Goal: Task Accomplishment & Management: Manage account settings

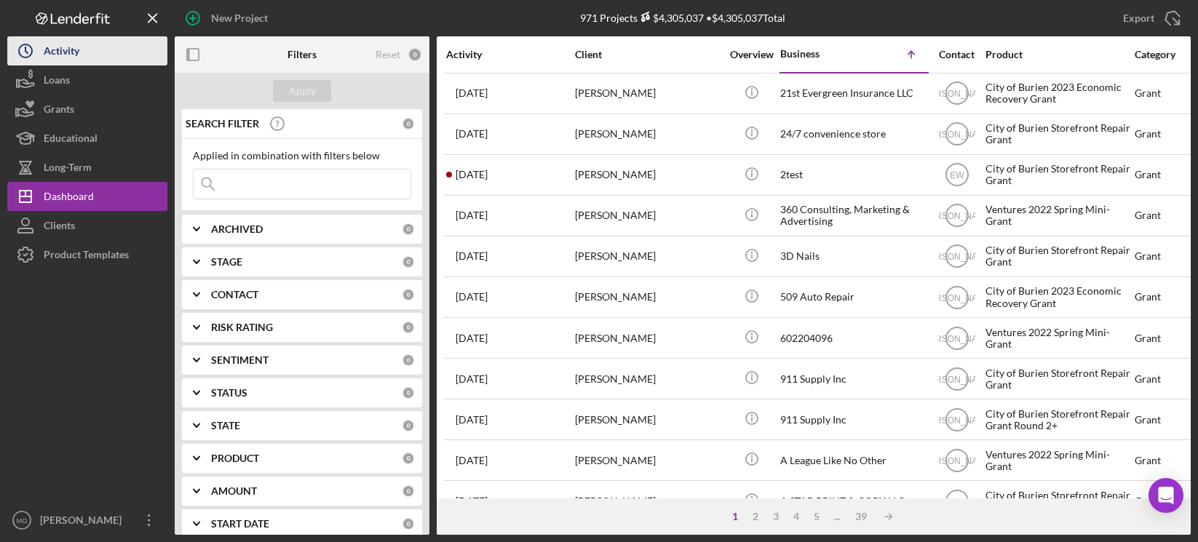
click at [91, 52] on button "Icon/History Activity" at bounding box center [87, 50] width 160 height 29
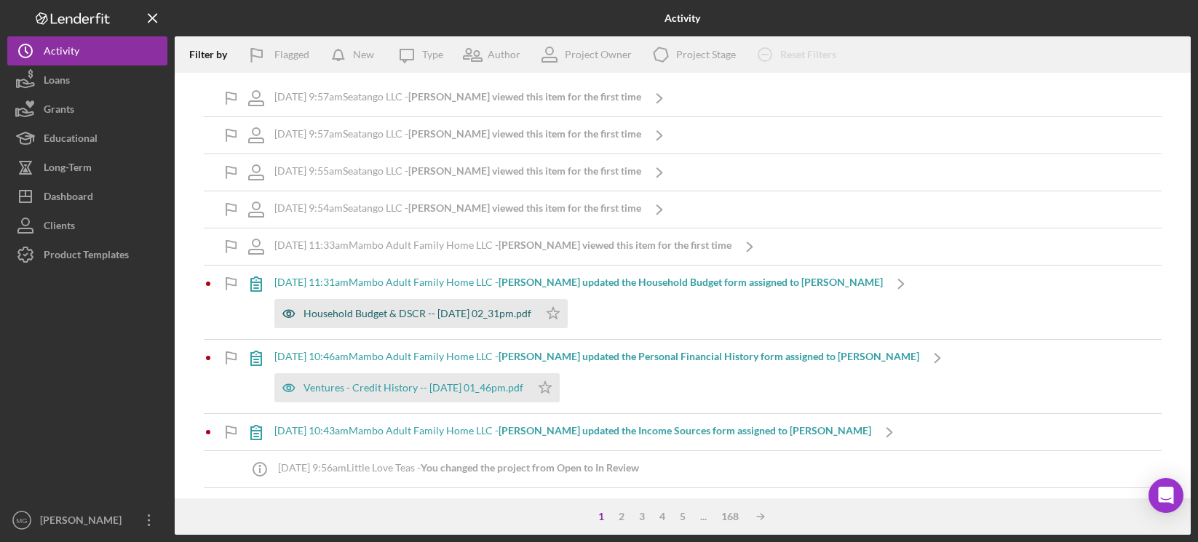
click at [451, 311] on div "Household Budget & DSCR -- [DATE] 02_31pm.pdf" at bounding box center [418, 314] width 228 height 12
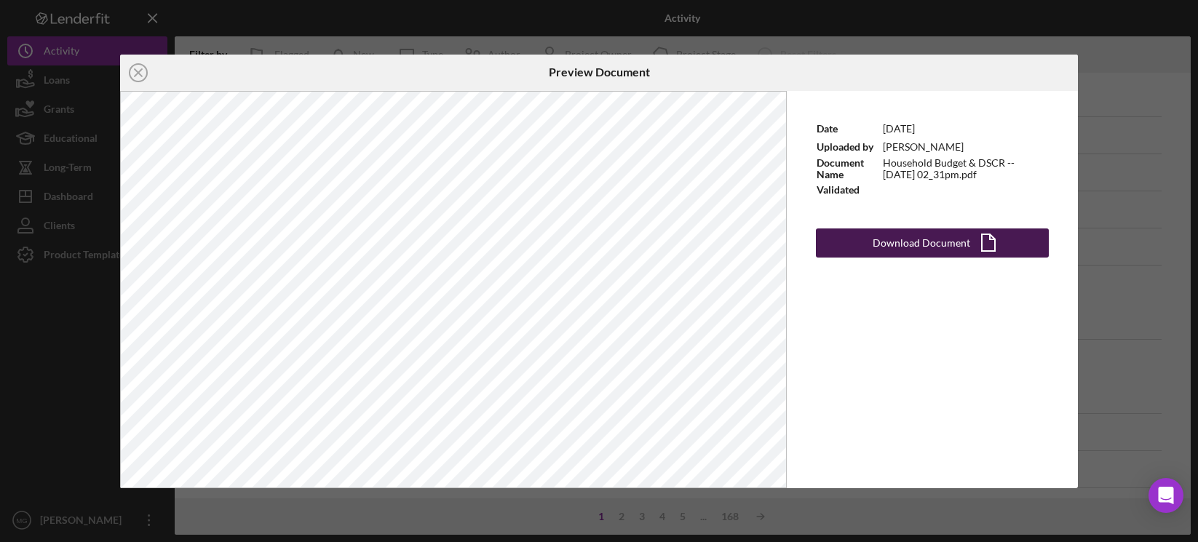
click at [942, 249] on div "Download Document" at bounding box center [922, 243] width 98 height 29
click at [138, 74] on icon "Icon/Close" at bounding box center [138, 73] width 36 height 36
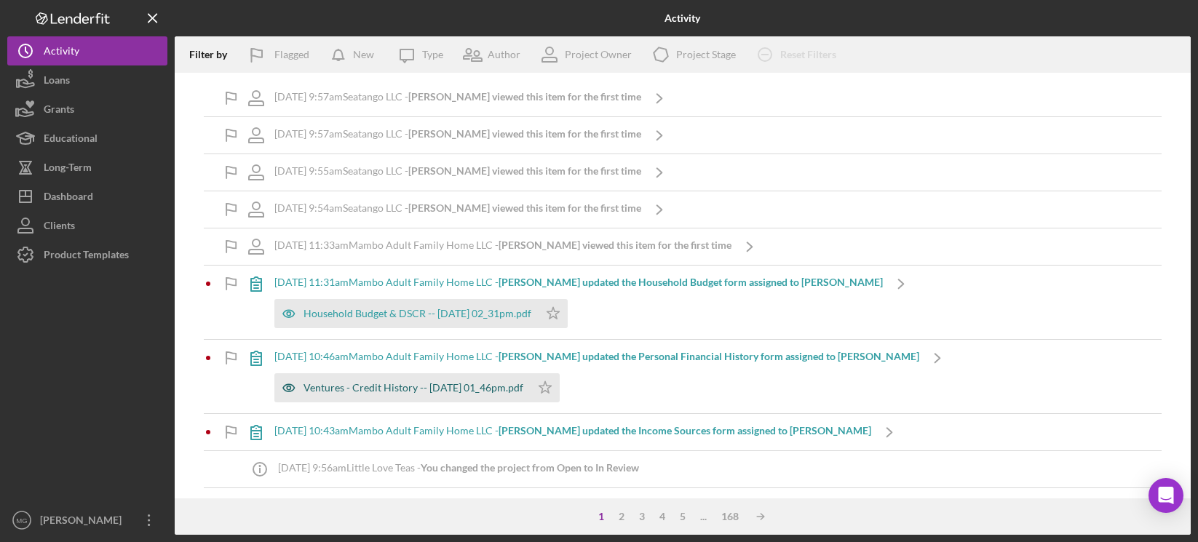
click at [403, 390] on div "Ventures - Credit History -- [DATE] 01_46pm.pdf" at bounding box center [414, 388] width 220 height 12
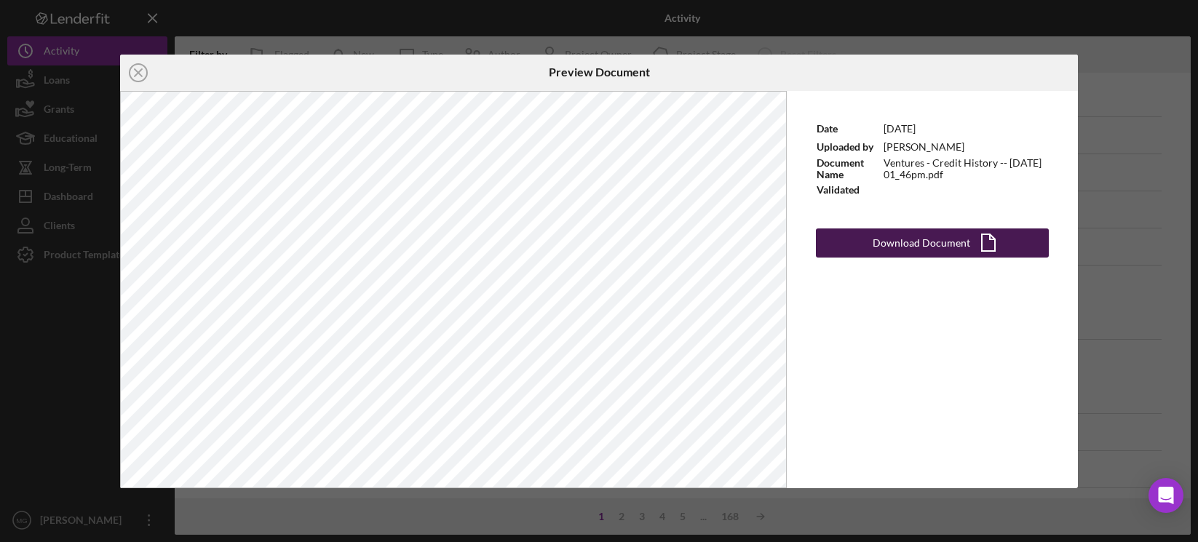
click at [883, 252] on div "Download Document" at bounding box center [922, 243] width 98 height 29
click at [138, 74] on line at bounding box center [138, 72] width 7 height 7
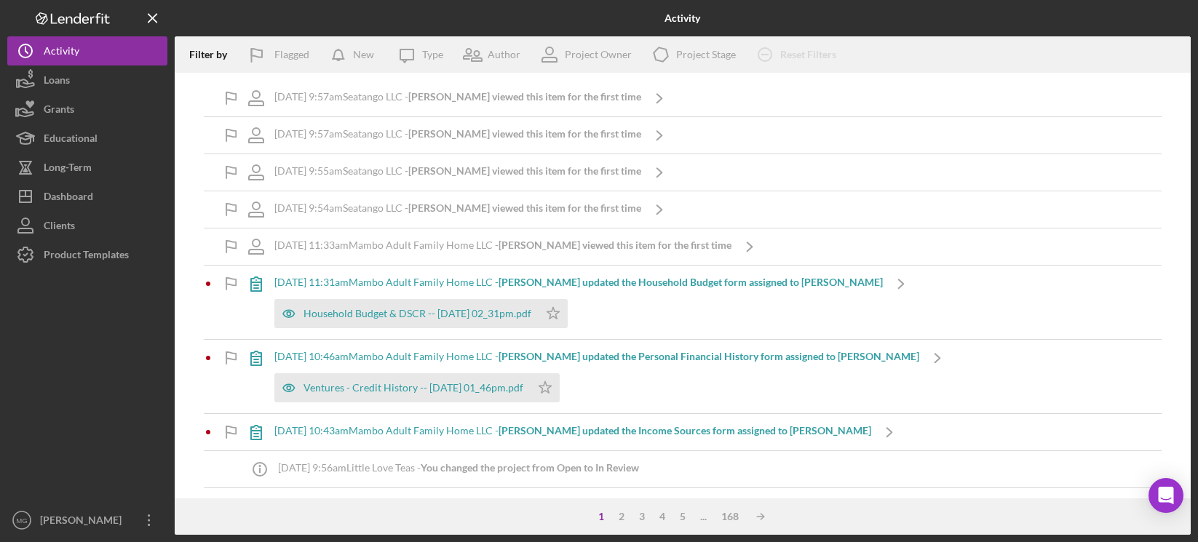
click at [381, 431] on div "[DATE] 10:43am Mambo Adult Family Home LLC - [PERSON_NAME] updated the Income S…" at bounding box center [572, 431] width 597 height 12
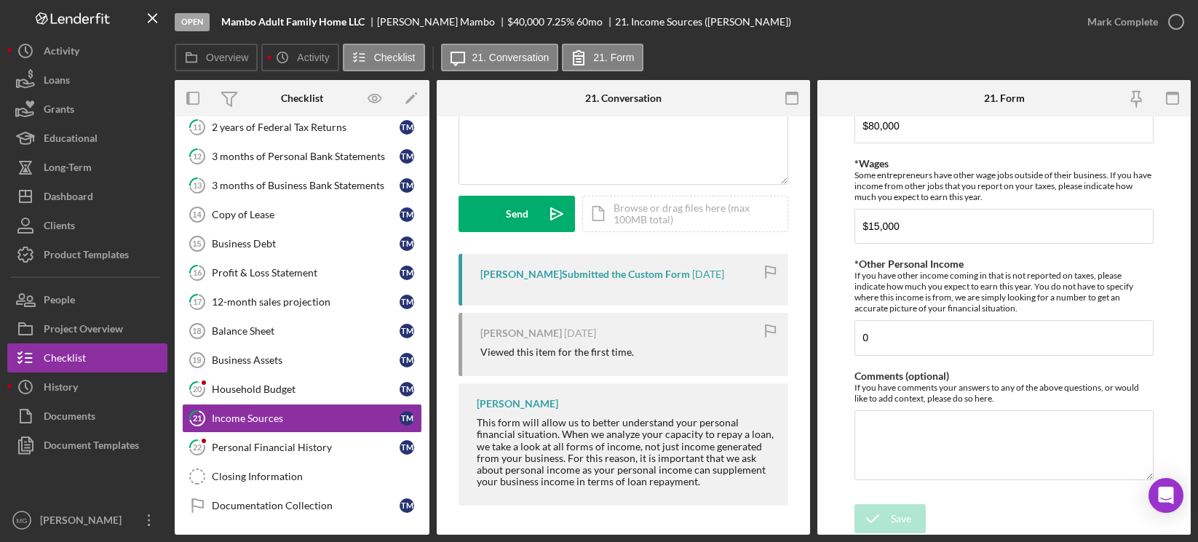
scroll to position [78, 0]
click at [261, 392] on div "Household Budget" at bounding box center [306, 390] width 188 height 12
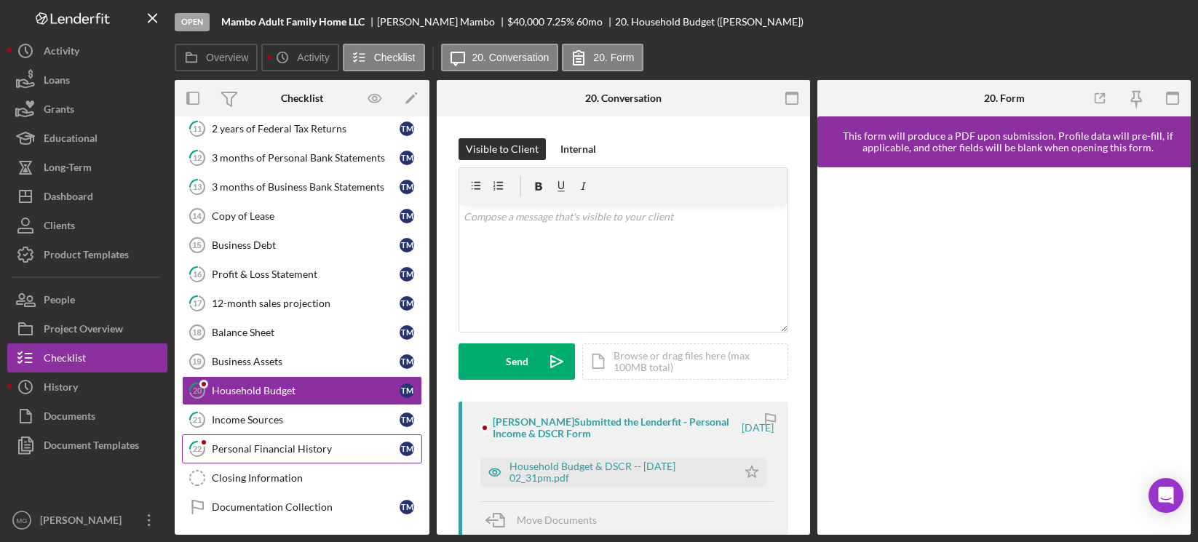
scroll to position [132, 0]
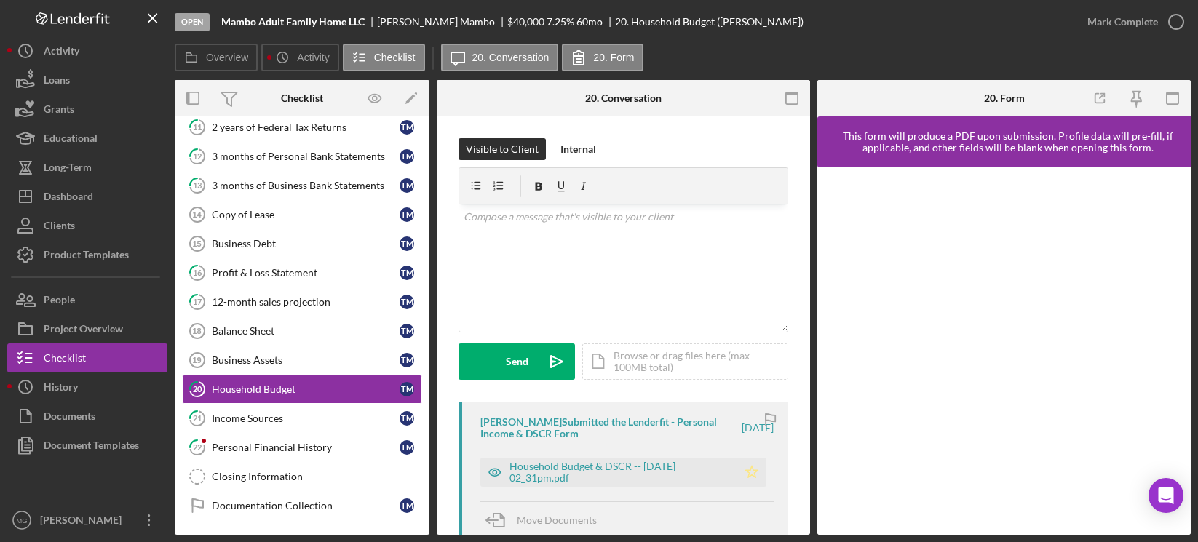
click at [747, 471] on icon "Icon/Star" at bounding box center [752, 472] width 29 height 29
click at [280, 449] on div "Personal Financial History" at bounding box center [306, 448] width 188 height 12
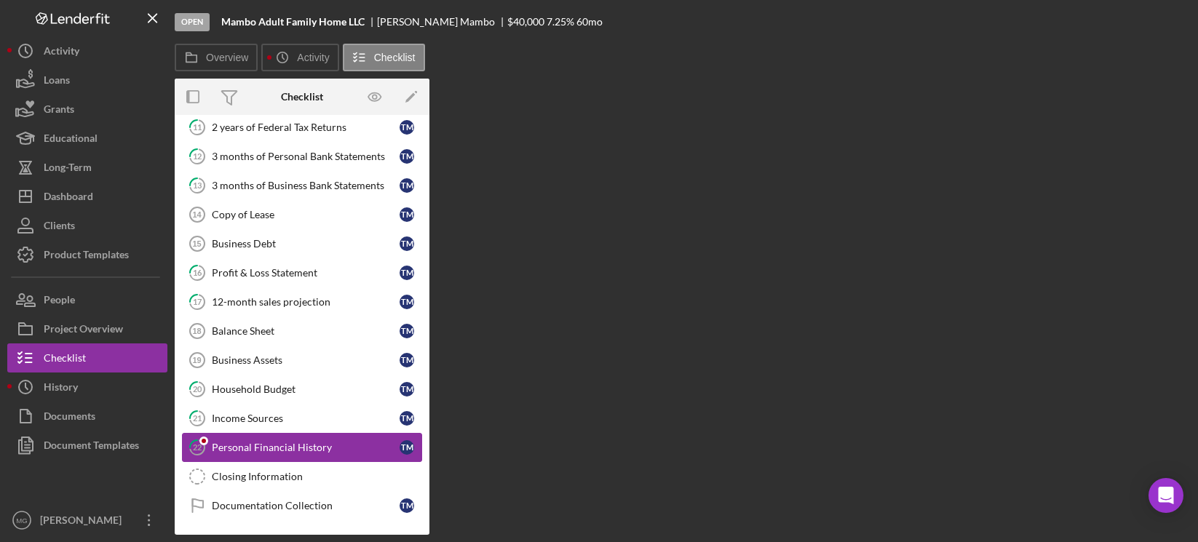
scroll to position [132, 0]
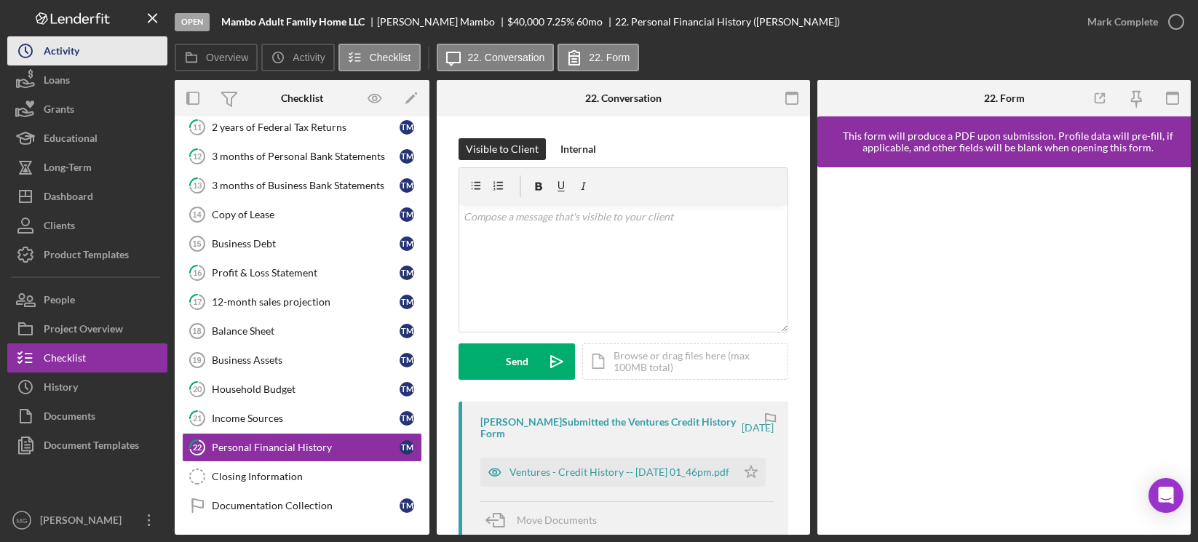
click at [80, 45] on button "Icon/History Activity" at bounding box center [87, 50] width 160 height 29
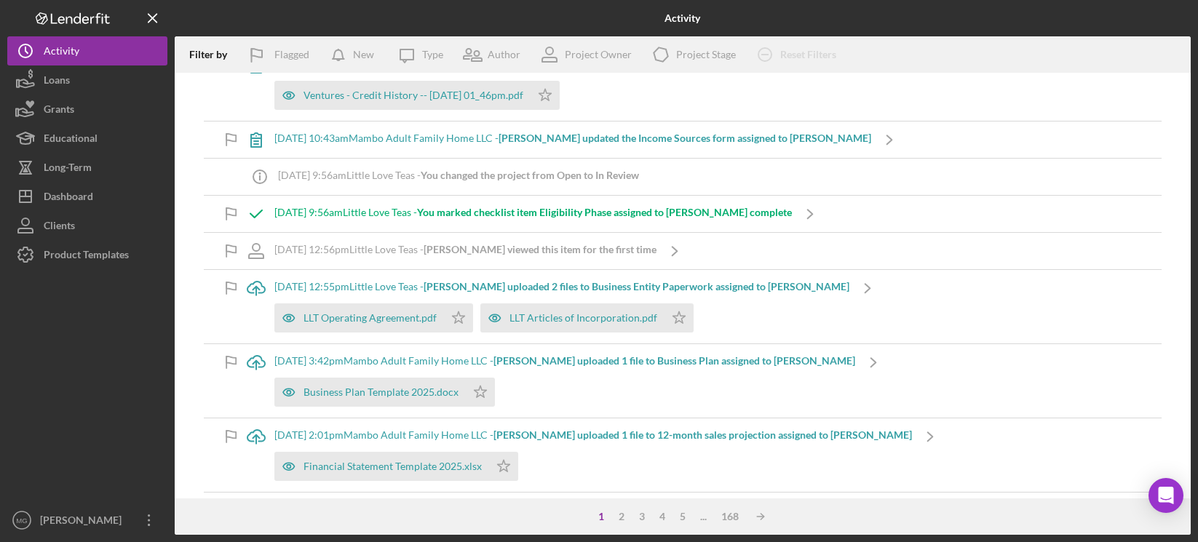
scroll to position [291, 0]
click at [54, 79] on div "Loans" at bounding box center [57, 82] width 26 height 33
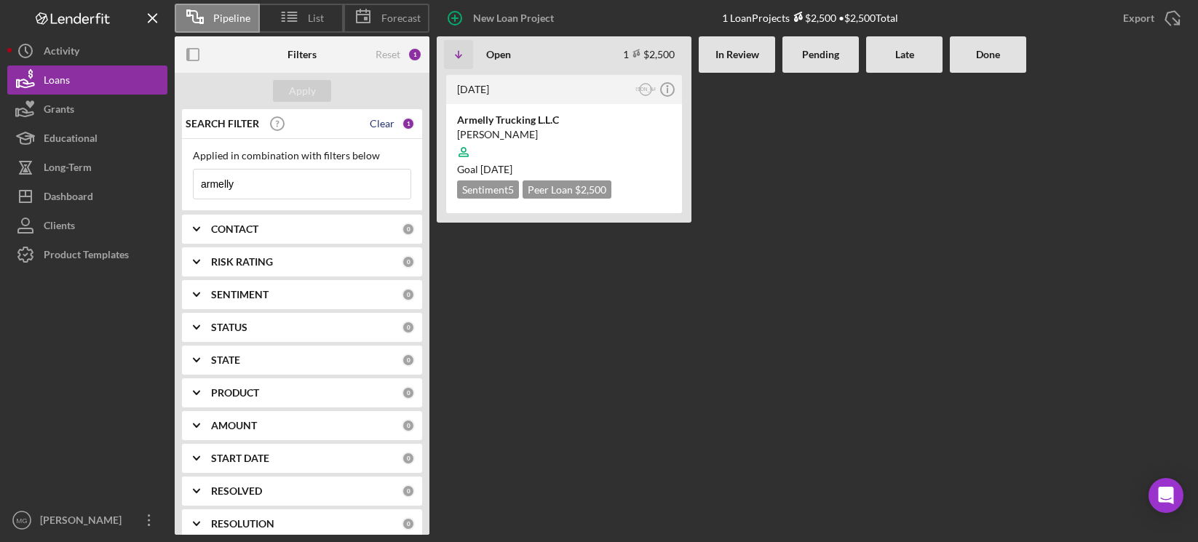
click at [375, 125] on div "Clear" at bounding box center [382, 124] width 25 height 12
click at [313, 97] on div "Apply" at bounding box center [302, 91] width 27 height 22
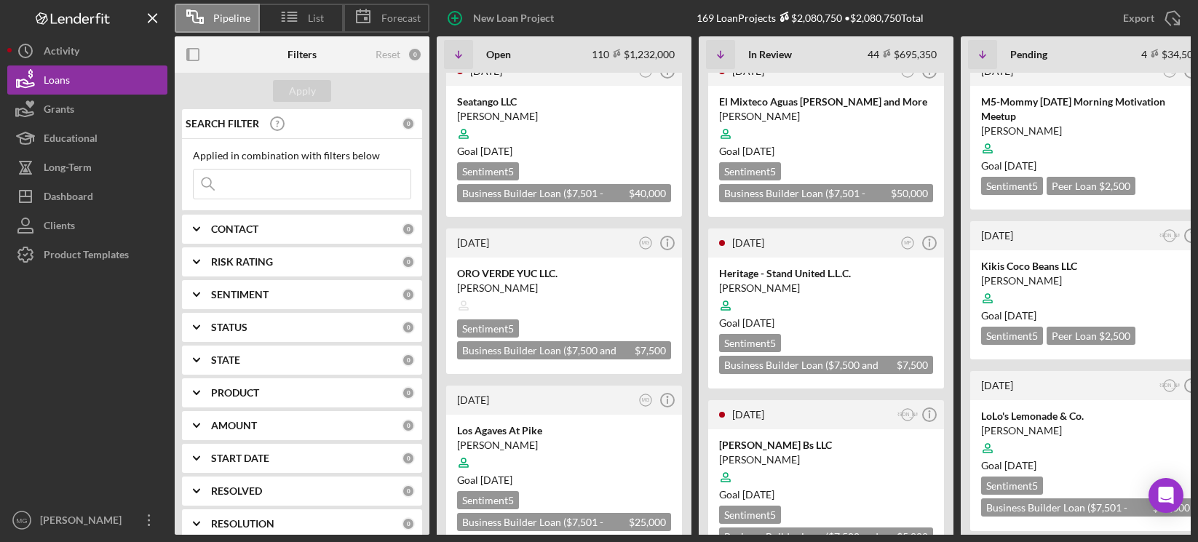
scroll to position [218, 0]
